Goal: Task Accomplishment & Management: Use online tool/utility

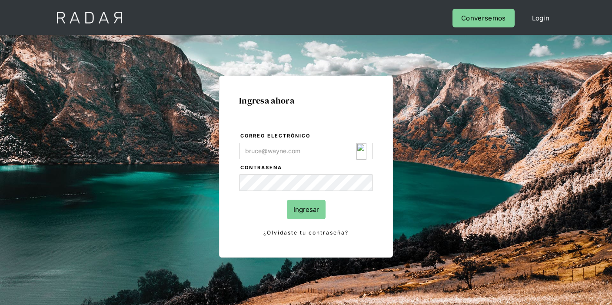
click at [340, 156] on input "Correo electrónico" at bounding box center [305, 151] width 133 height 17
click at [369, 155] on div "Login Form" at bounding box center [364, 151] width 17 height 17
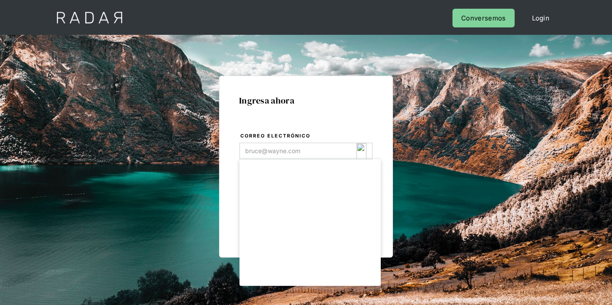
type input "[EMAIL_ADDRESS][DOMAIN_NAME]"
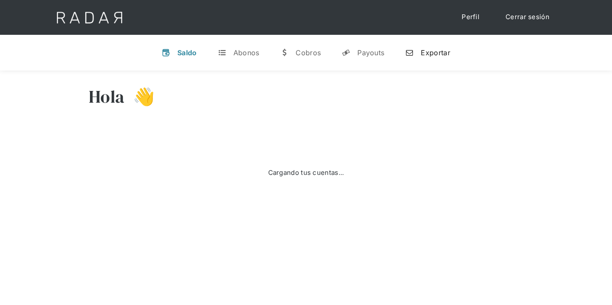
click at [415, 54] on link "n Exportar" at bounding box center [427, 52] width 59 height 23
select select "clpro"
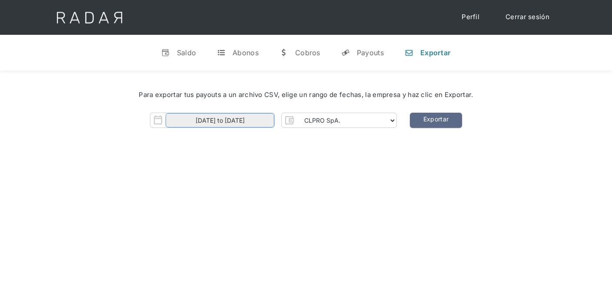
click at [250, 113] on input "01-08-2025 to 31-08-2025" at bounding box center [220, 120] width 109 height 14
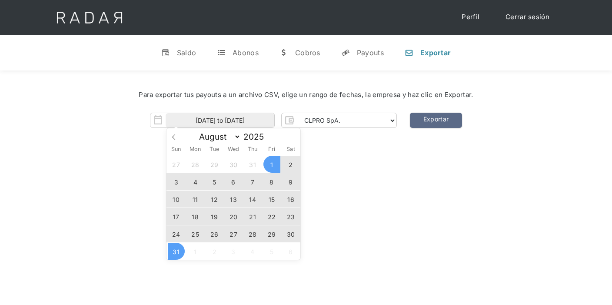
click at [288, 235] on span "30" at bounding box center [290, 233] width 17 height 17
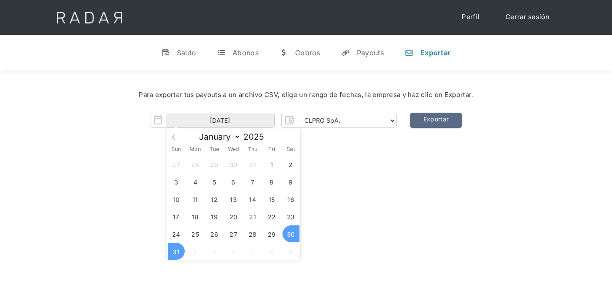
click at [172, 253] on span "31" at bounding box center [176, 250] width 17 height 17
type input "30-08-2025 to 31-08-2025"
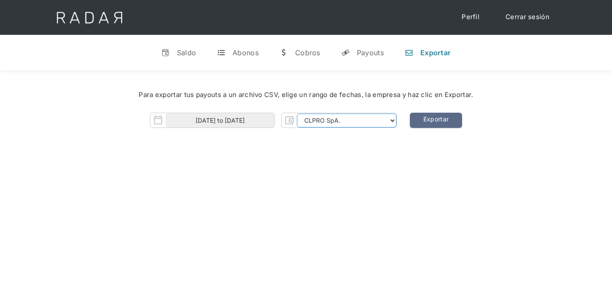
click at [334, 121] on select "CLPRO SpA. Coster SpA. Urigol SpA. Bysolutions SpA. Clmax SpA. Andes Payments S…" at bounding box center [347, 120] width 100 height 14
select select "coster-rt"
click at [298, 113] on select "CLPRO SpA. Coster SpA. Urigol SpA. Bysolutions SpA. Clmax SpA. Andes Payments S…" at bounding box center [347, 120] width 100 height 14
click at [442, 117] on link "Exportar" at bounding box center [436, 120] width 52 height 15
click at [452, 125] on link "Exportar" at bounding box center [436, 120] width 52 height 15
